Goal: Task Accomplishment & Management: Use online tool/utility

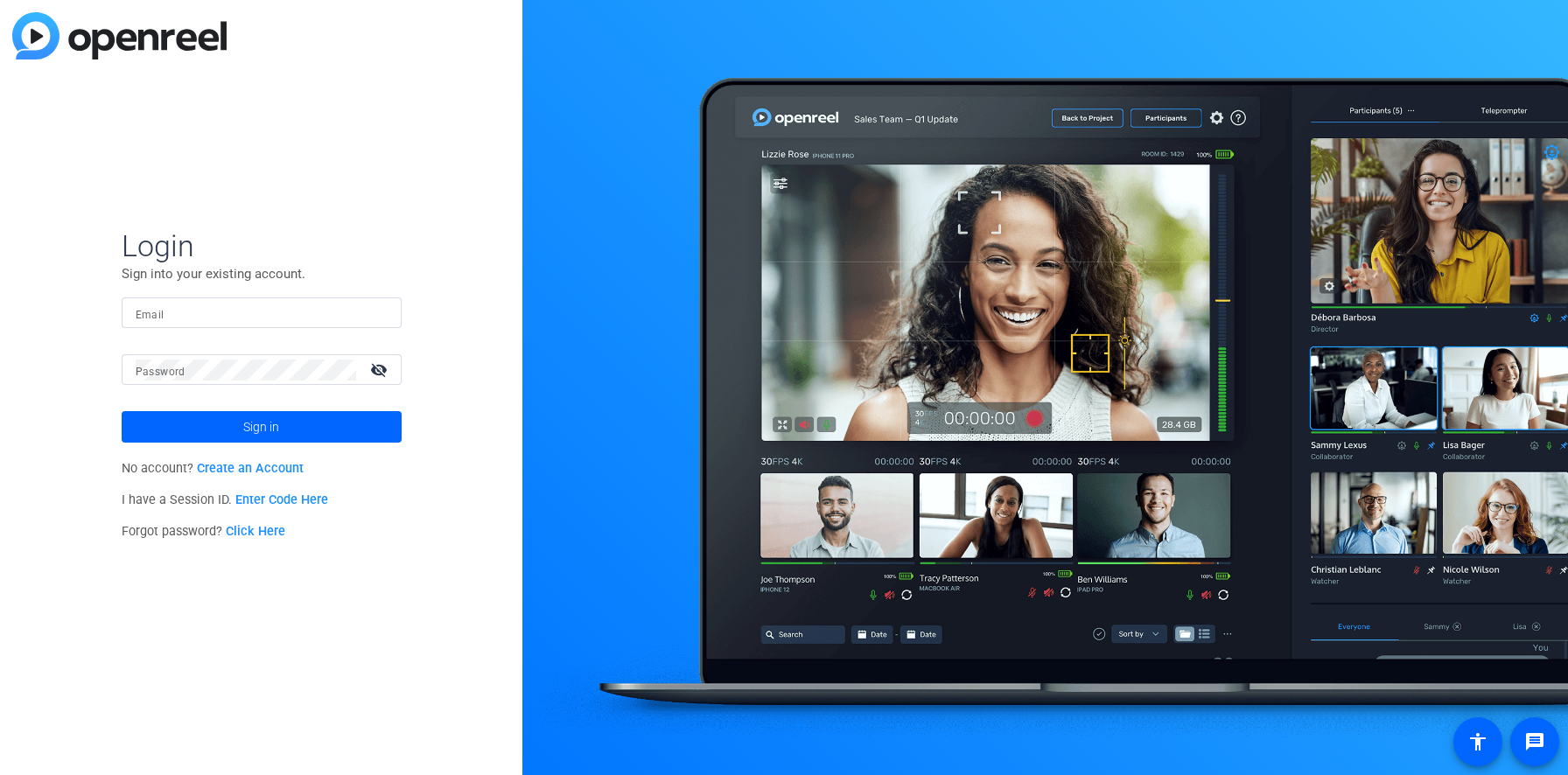
click at [259, 314] on input "Email" at bounding box center [261, 313] width 252 height 21
type input "[PERSON_NAME][EMAIL_ADDRESS][DOMAIN_NAME]"
click at [234, 436] on span at bounding box center [261, 426] width 280 height 42
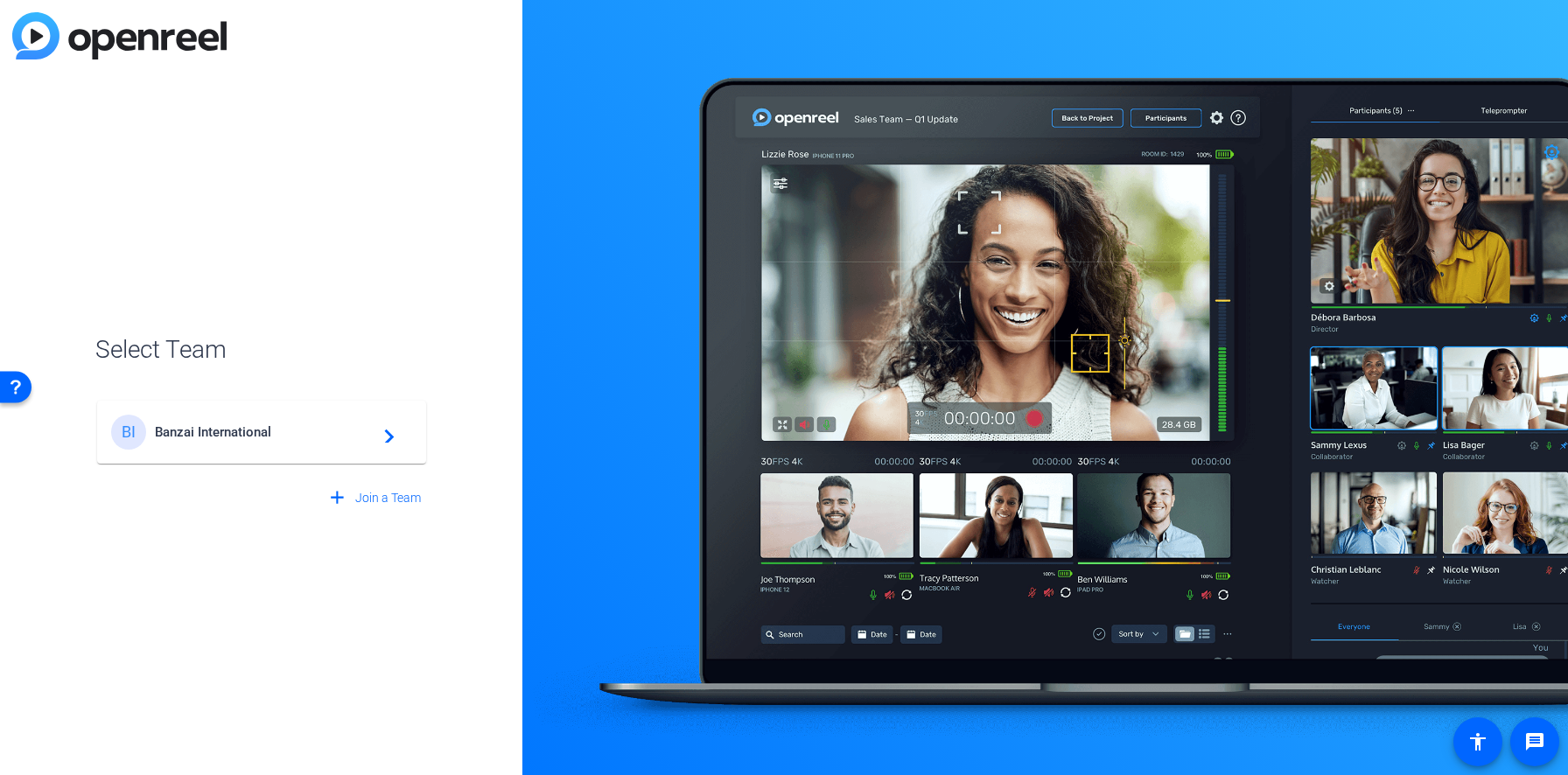
click at [217, 451] on mat-card-content "BI Banzai International navigate_next" at bounding box center [261, 432] width 329 height 63
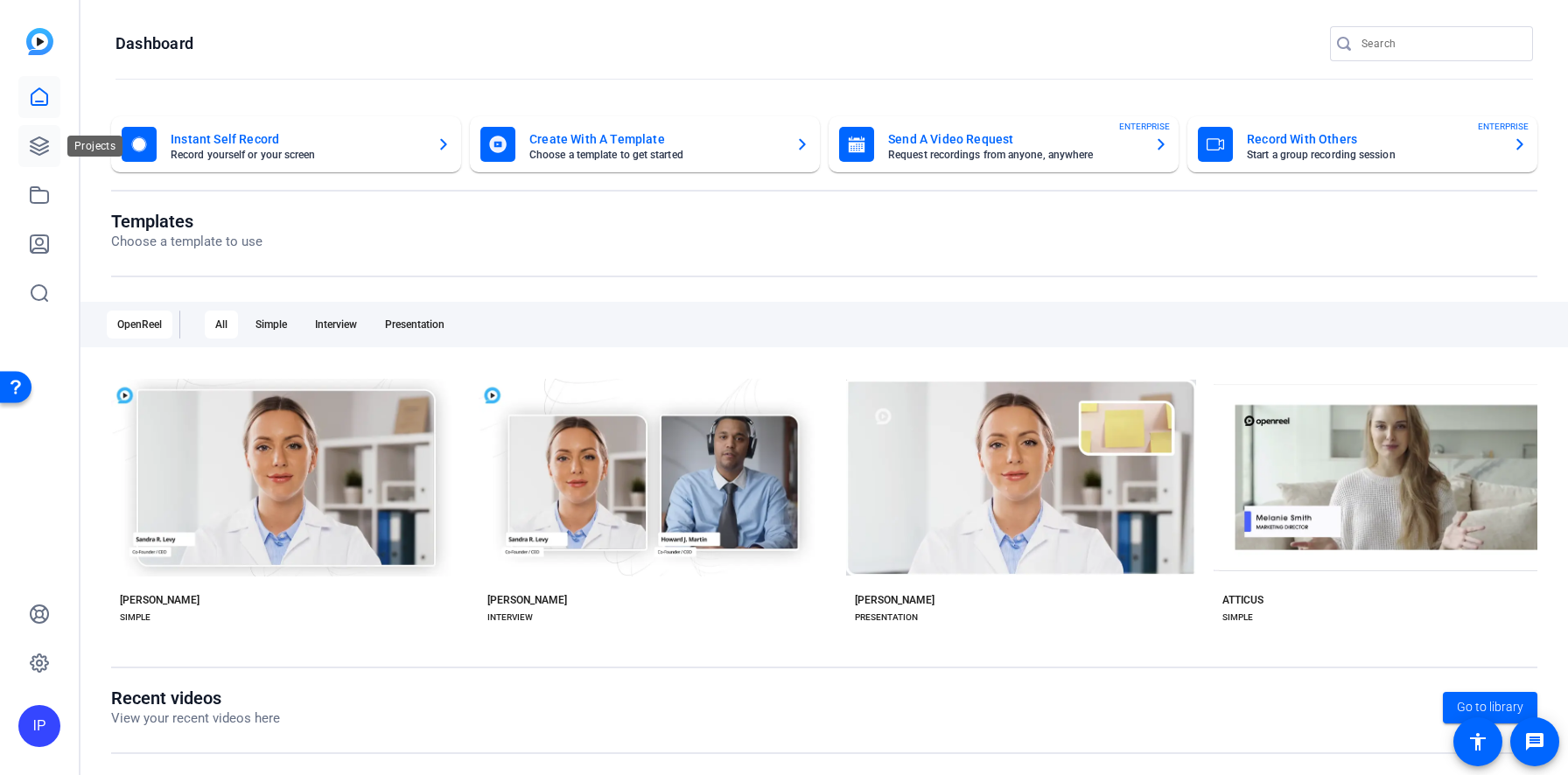
click at [46, 150] on icon at bounding box center [40, 146] width 21 height 21
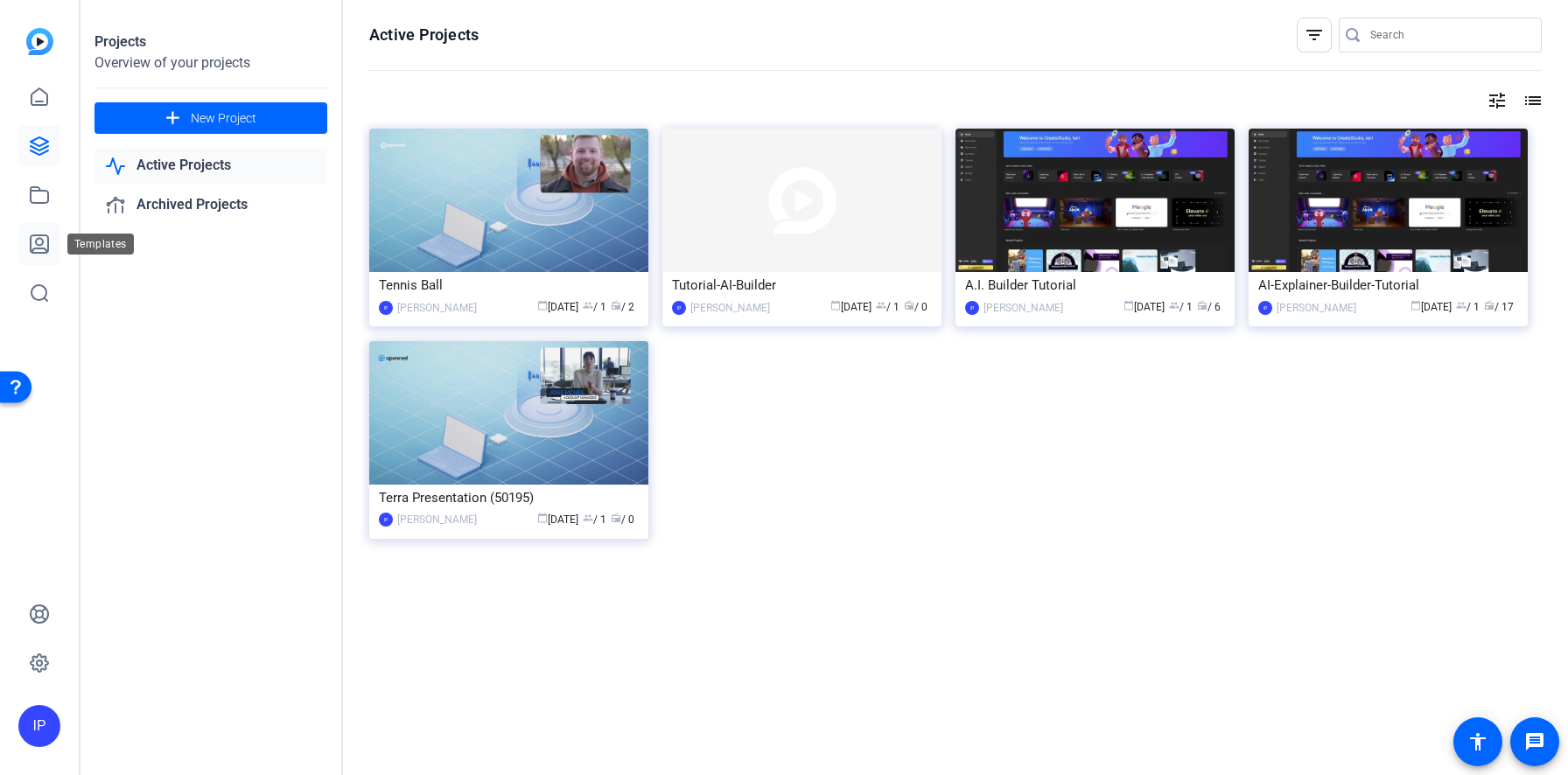
click at [43, 235] on icon at bounding box center [39, 244] width 18 height 18
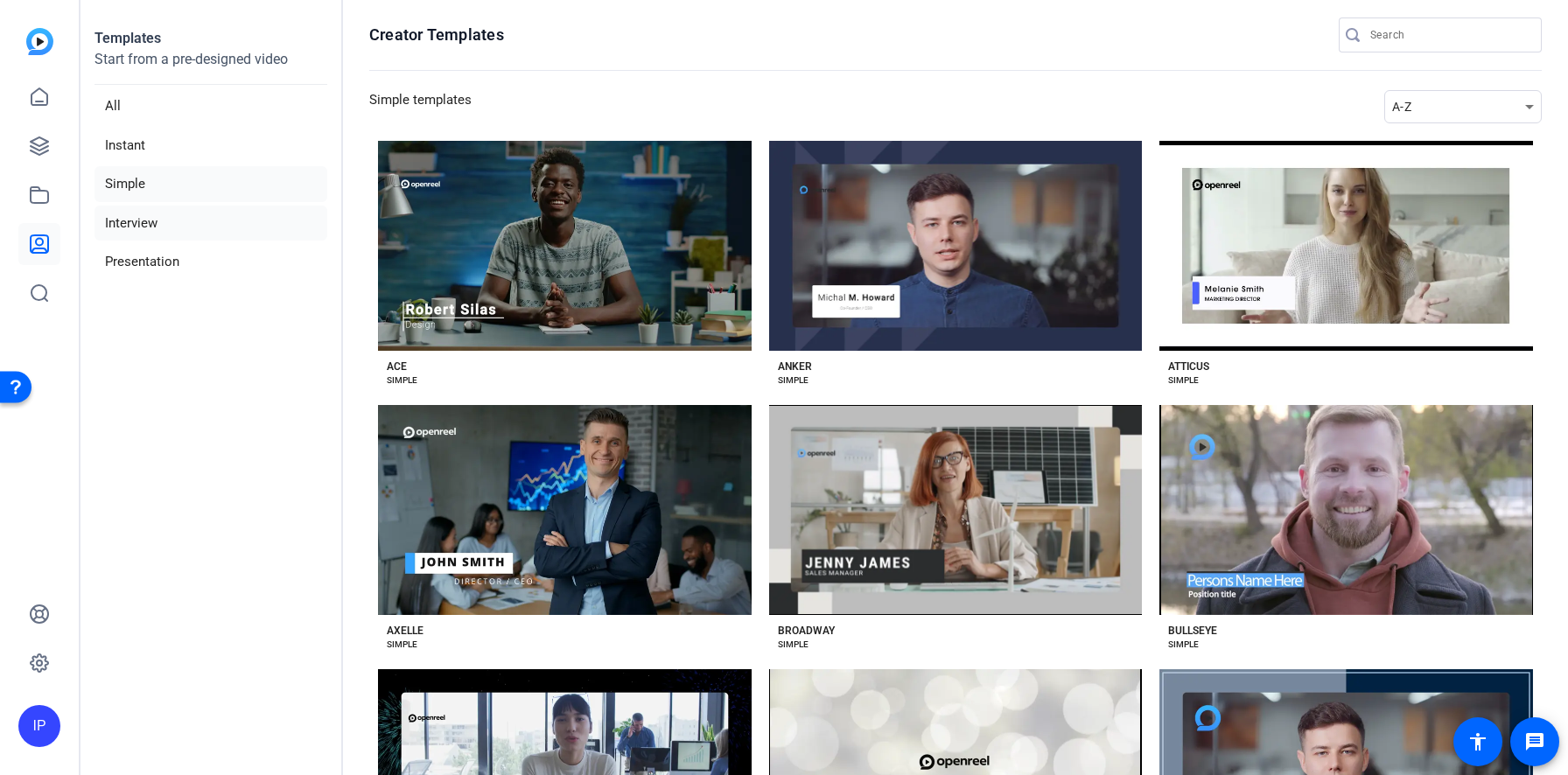
click at [125, 224] on li "Interview" at bounding box center [211, 223] width 233 height 36
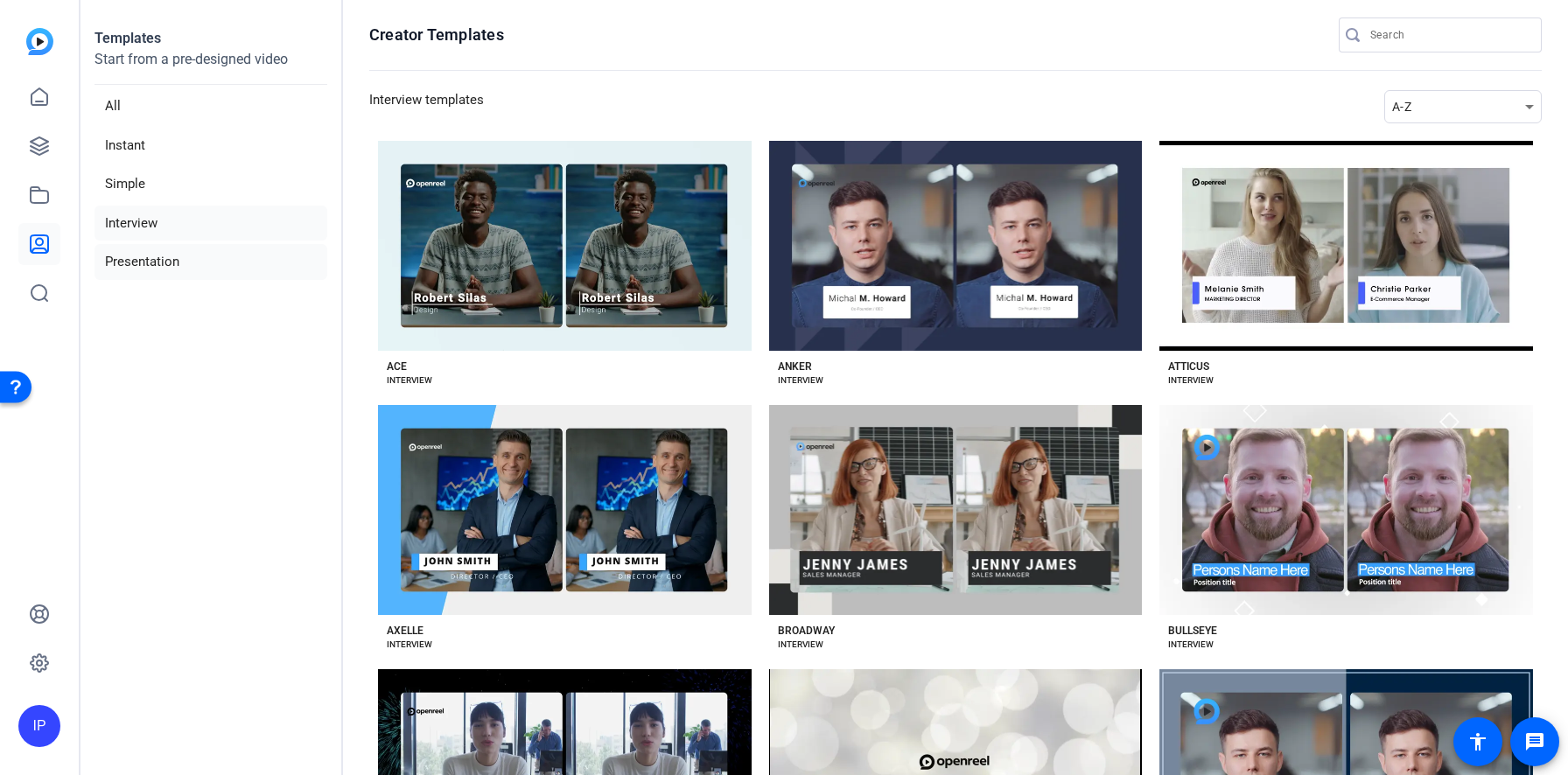
click at [132, 259] on li "Presentation" at bounding box center [211, 261] width 233 height 36
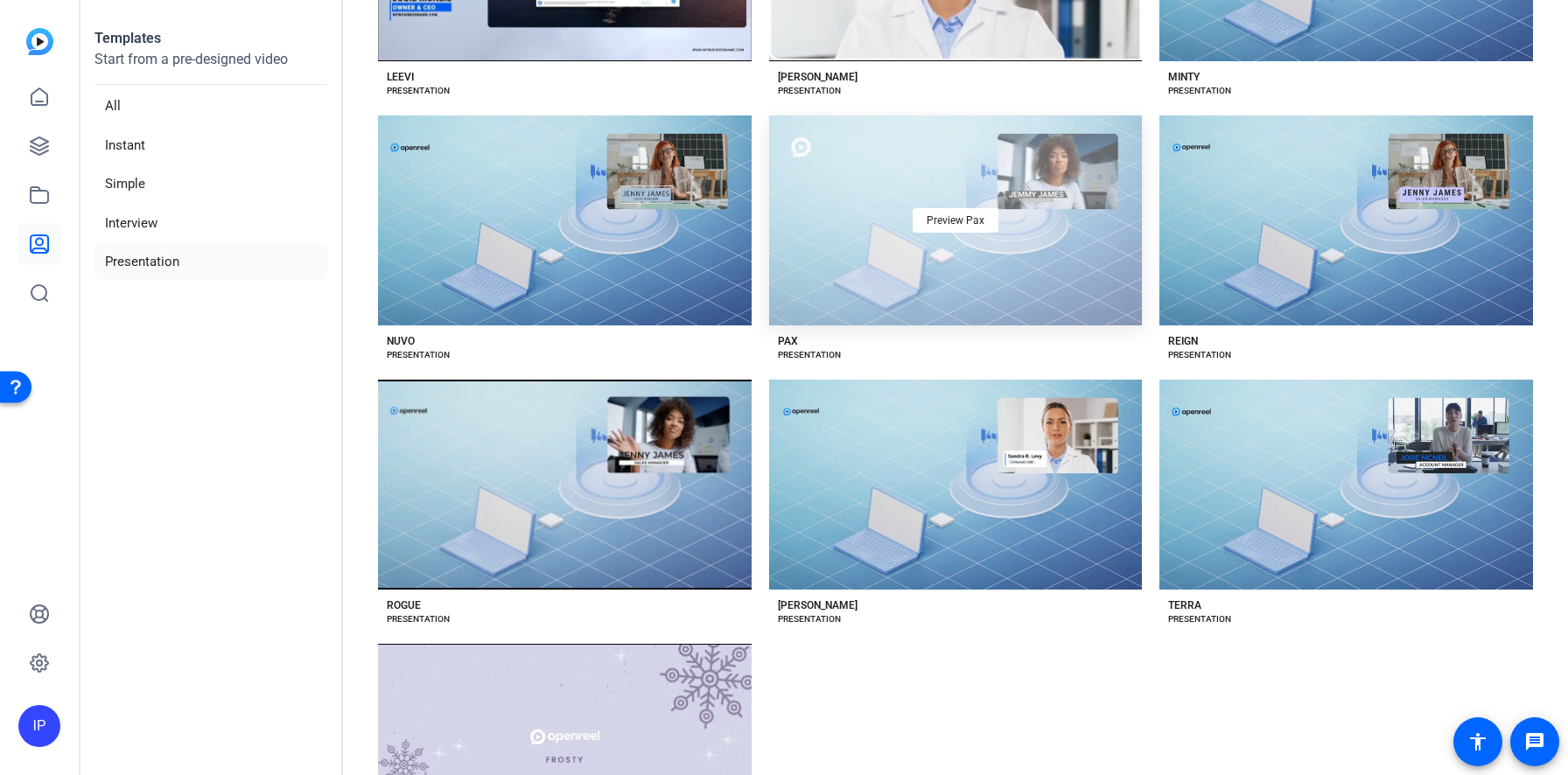
scroll to position [1347, 0]
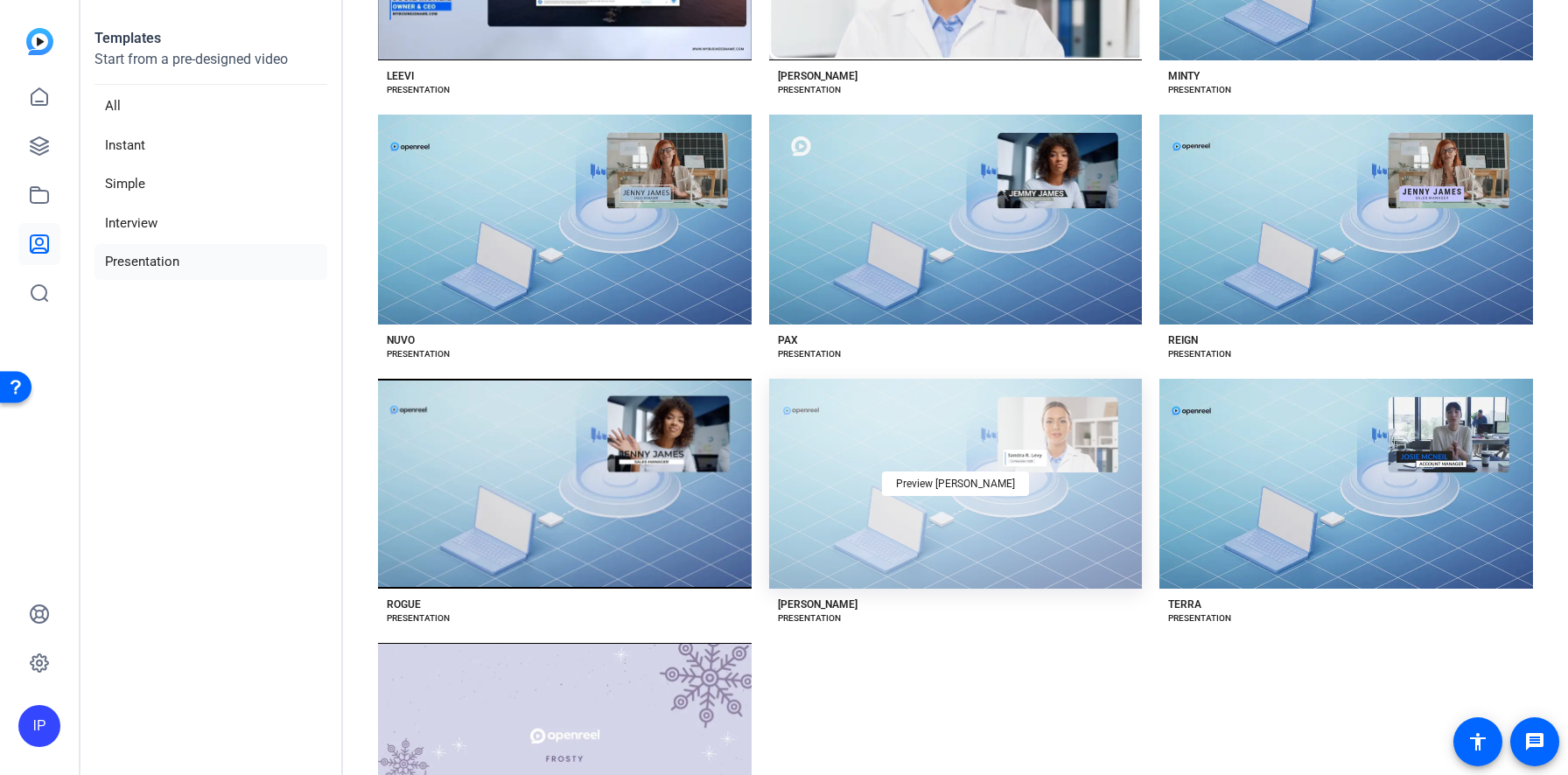
click at [983, 491] on div "Preview [PERSON_NAME]" at bounding box center [956, 483] width 373 height 210
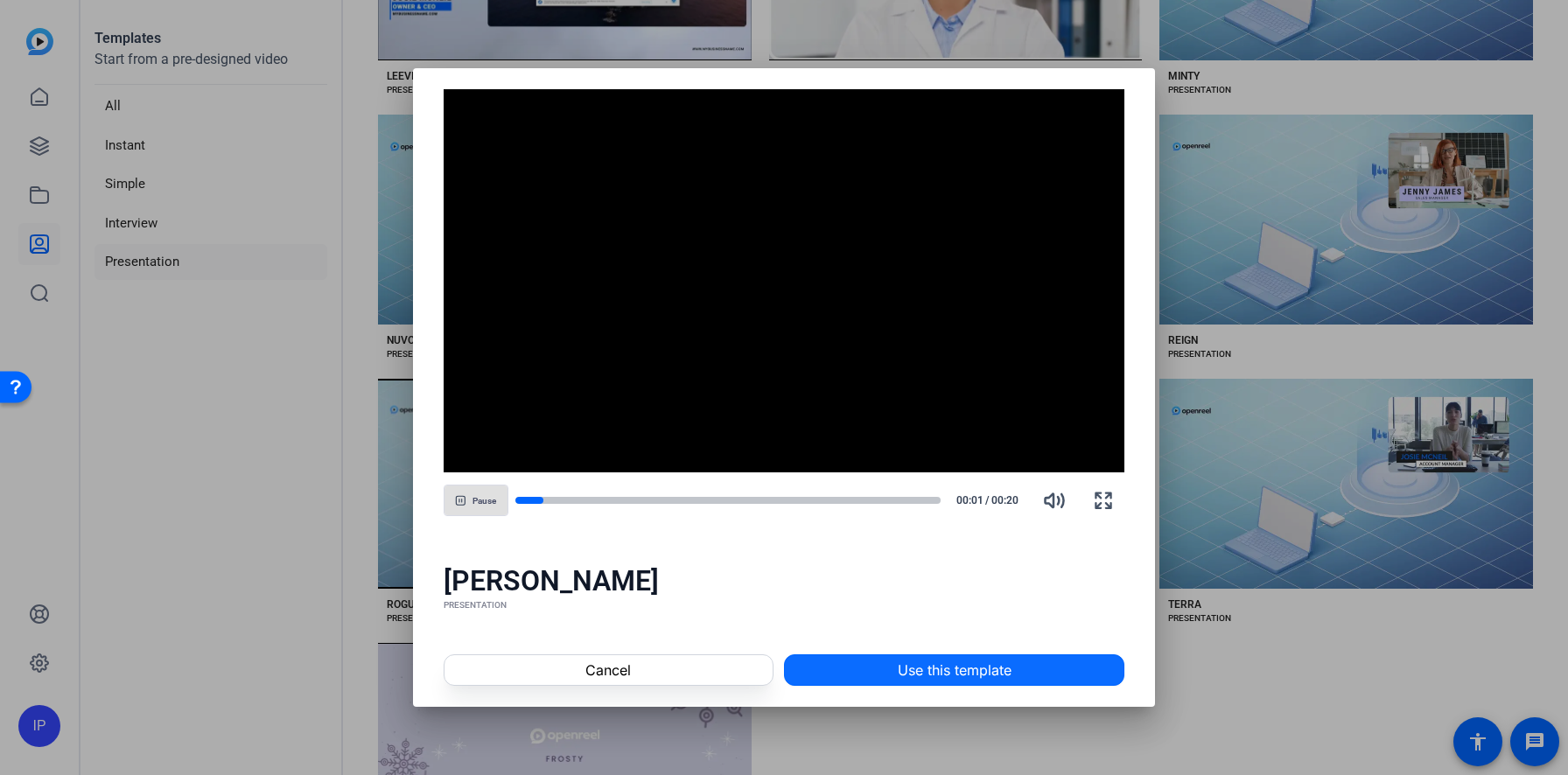
click at [881, 673] on span at bounding box center [954, 670] width 338 height 42
